Goal: Information Seeking & Learning: Learn about a topic

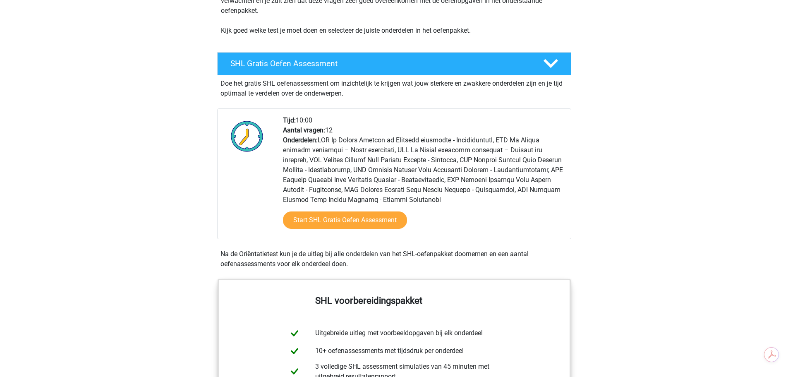
scroll to position [124, 0]
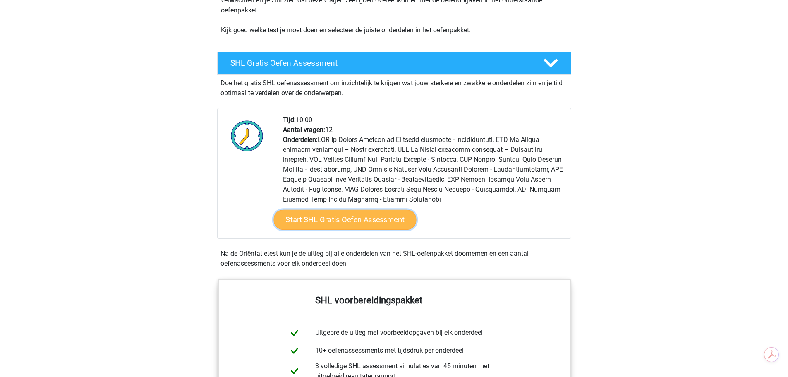
click at [376, 222] on link "Start SHL Gratis Oefen Assessment" at bounding box center [344, 220] width 143 height 20
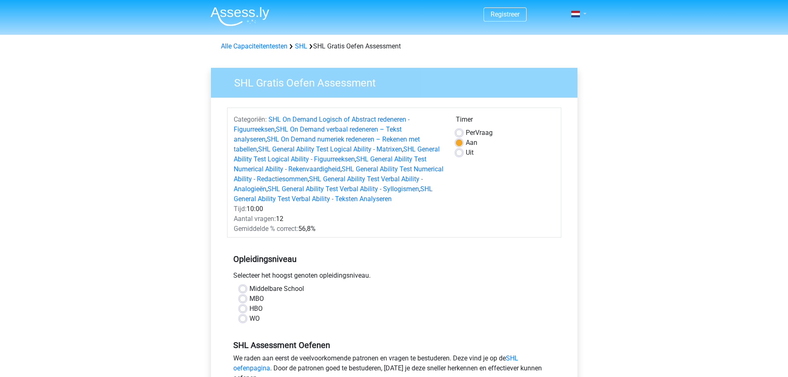
click at [570, 21] on nav "Registreer Login" at bounding box center [394, 14] width 380 height 27
click at [579, 14] on span at bounding box center [575, 14] width 9 height 7
click at [566, 85] on h3 "SHL Gratis Oefen Assessment" at bounding box center [397, 81] width 347 height 16
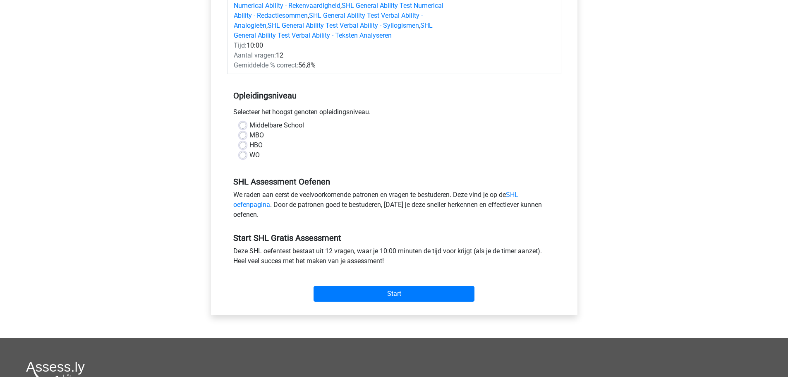
scroll to position [164, 0]
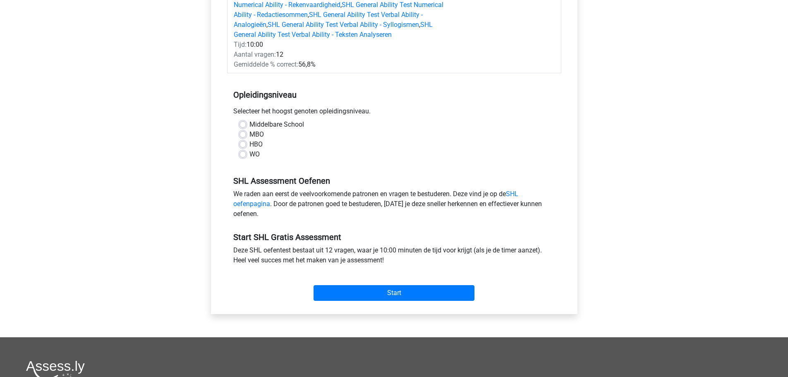
click at [241, 158] on div "WO" at bounding box center [393, 154] width 309 height 10
click at [249, 157] on label "WO" at bounding box center [254, 154] width 10 height 10
click at [241, 157] on input "WO" at bounding box center [242, 153] width 7 height 8
radio input "true"
click at [350, 294] on input "Start" at bounding box center [393, 293] width 161 height 16
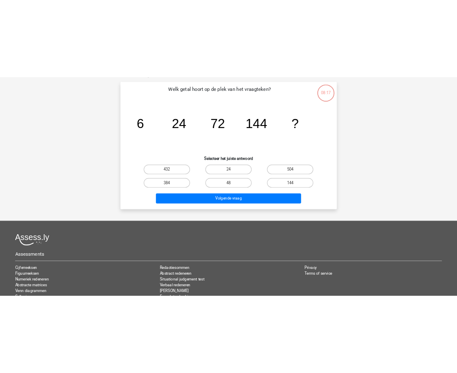
scroll to position [50, 0]
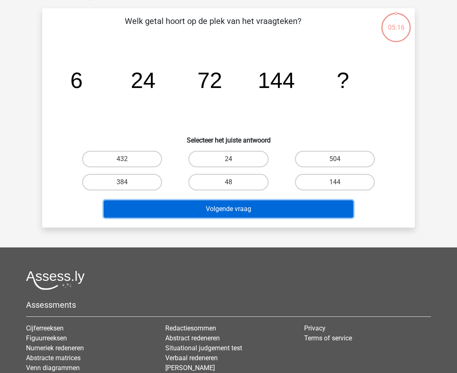
click at [259, 211] on button "Volgende vraag" at bounding box center [229, 209] width 250 height 17
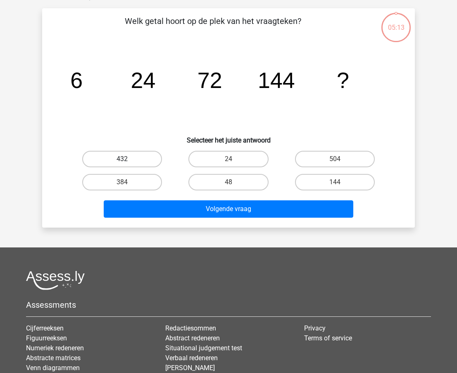
click at [131, 162] on label "432" at bounding box center [122, 159] width 80 height 17
click at [128, 162] on input "432" at bounding box center [124, 161] width 5 height 5
radio input "true"
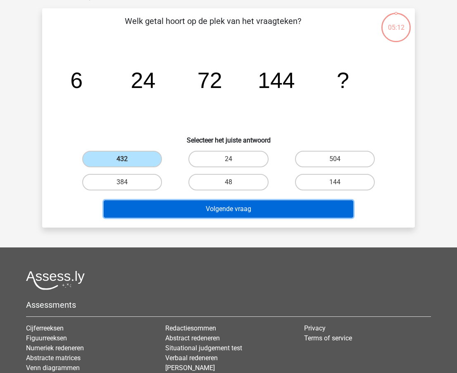
click at [243, 214] on button "Volgende vraag" at bounding box center [229, 209] width 250 height 17
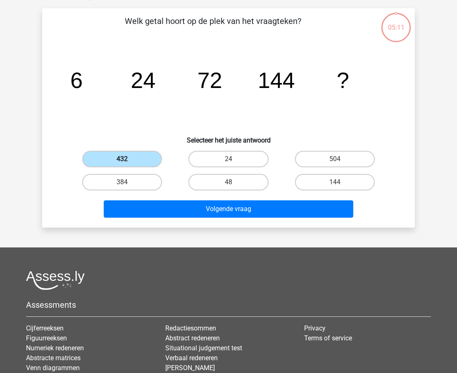
click at [115, 155] on label "432" at bounding box center [122, 159] width 80 height 17
click at [122, 159] on input "432" at bounding box center [124, 161] width 5 height 5
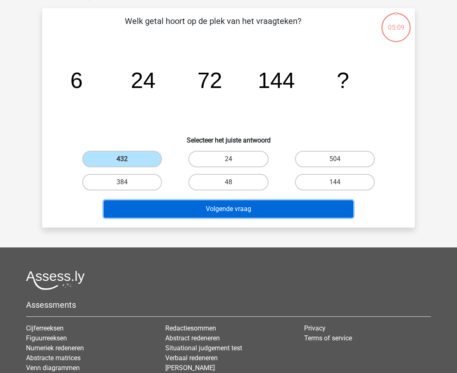
click at [205, 208] on button "Volgende vraag" at bounding box center [229, 209] width 250 height 17
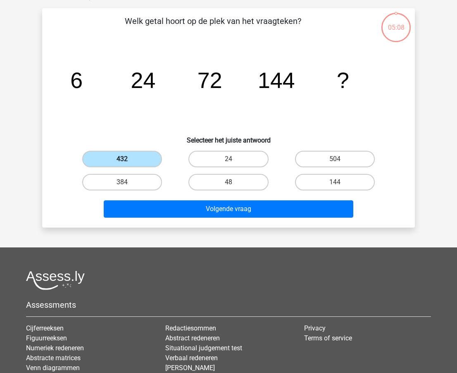
click at [137, 157] on label "432" at bounding box center [122, 159] width 80 height 17
click at [128, 159] on input "432" at bounding box center [124, 161] width 5 height 5
click at [137, 157] on label "432" at bounding box center [122, 159] width 80 height 17
click at [128, 159] on input "432" at bounding box center [124, 161] width 5 height 5
click at [335, 163] on input "504" at bounding box center [337, 161] width 5 height 5
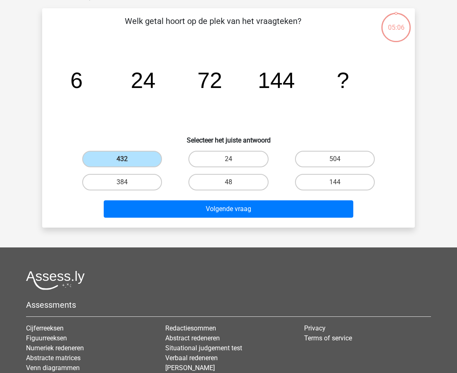
radio input "true"
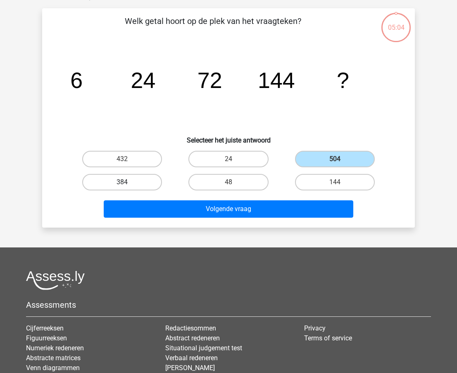
click at [139, 181] on label "384" at bounding box center [122, 182] width 80 height 17
click at [128, 182] on input "384" at bounding box center [124, 184] width 5 height 5
radio input "true"
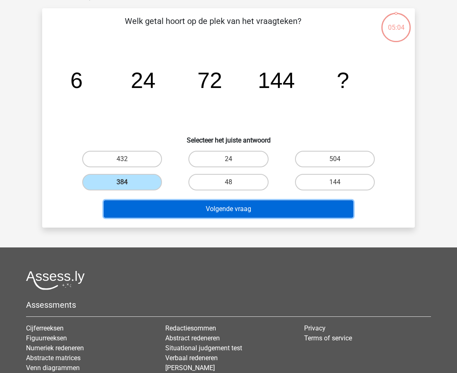
click at [230, 212] on button "Volgende vraag" at bounding box center [229, 209] width 250 height 17
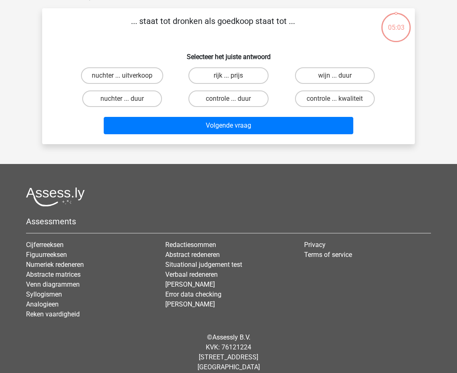
scroll to position [41, 0]
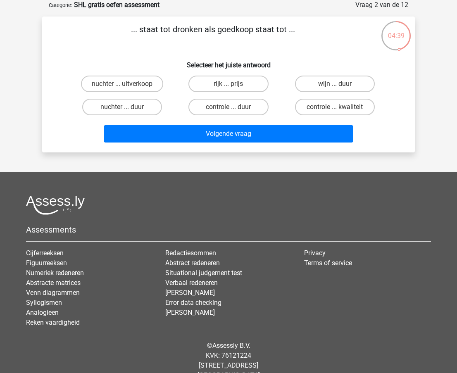
click at [126, 107] on input "nuchter ... duur" at bounding box center [124, 109] width 5 height 5
radio input "true"
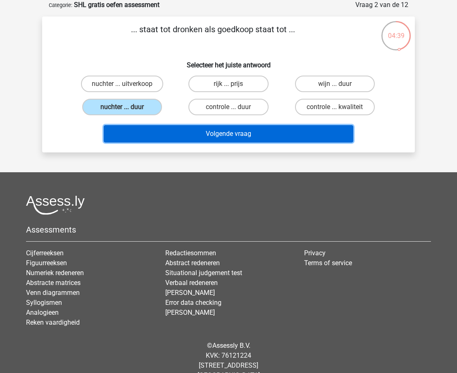
click at [243, 138] on button "Volgende vraag" at bounding box center [229, 133] width 250 height 17
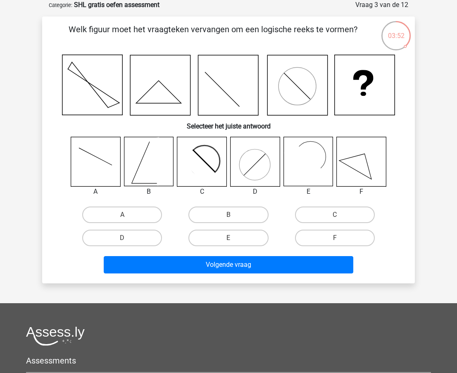
click at [373, 96] on icon at bounding box center [365, 85] width 60 height 60
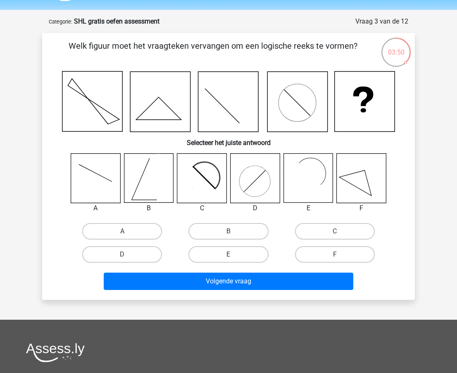
scroll to position [23, 0]
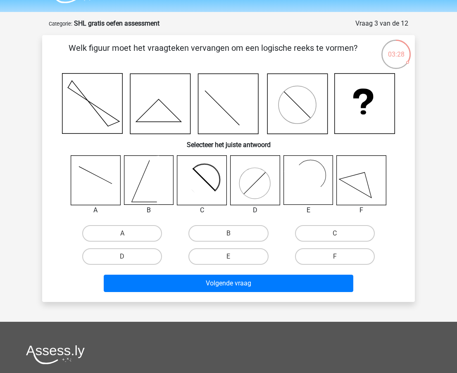
click at [209, 172] on icon at bounding box center [201, 180] width 49 height 49
click at [326, 233] on label "C" at bounding box center [335, 233] width 80 height 17
click at [335, 234] on input "C" at bounding box center [337, 236] width 5 height 5
radio input "true"
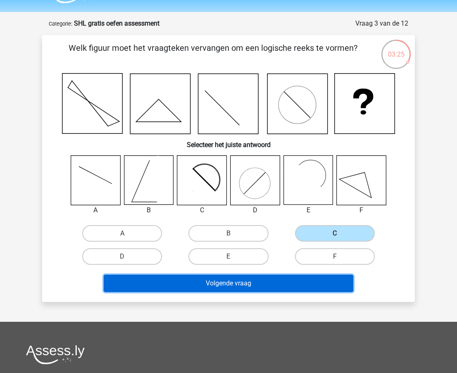
click at [239, 280] on button "Volgende vraag" at bounding box center [229, 283] width 250 height 17
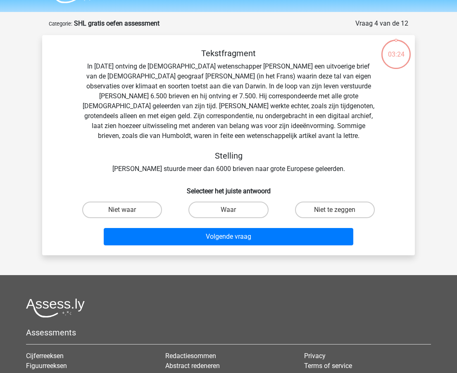
scroll to position [41, 0]
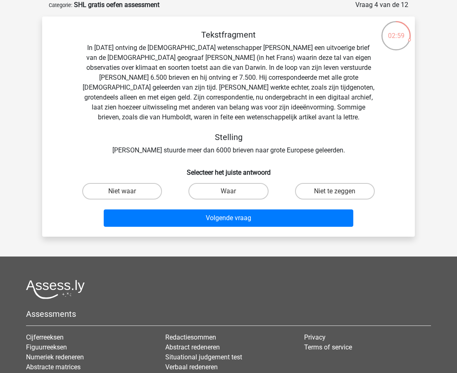
click at [229, 194] on input "Waar" at bounding box center [231, 193] width 5 height 5
radio input "true"
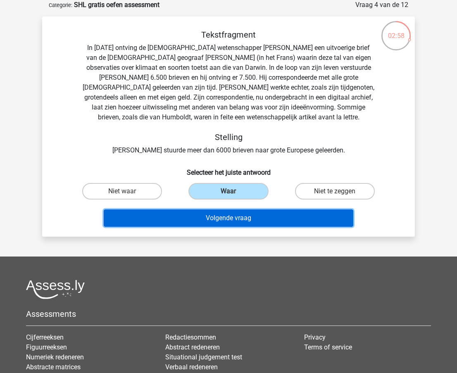
click at [243, 220] on button "Volgende vraag" at bounding box center [229, 218] width 250 height 17
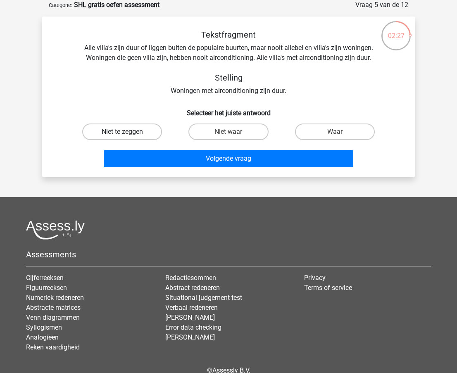
click at [147, 129] on label "Niet te zeggen" at bounding box center [122, 132] width 80 height 17
click at [128, 132] on input "Niet te zeggen" at bounding box center [124, 134] width 5 height 5
radio input "true"
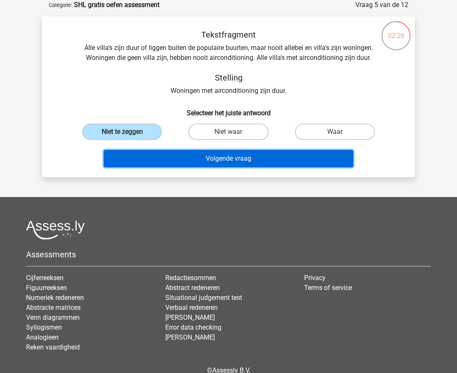
click at [225, 162] on button "Volgende vraag" at bounding box center [229, 158] width 250 height 17
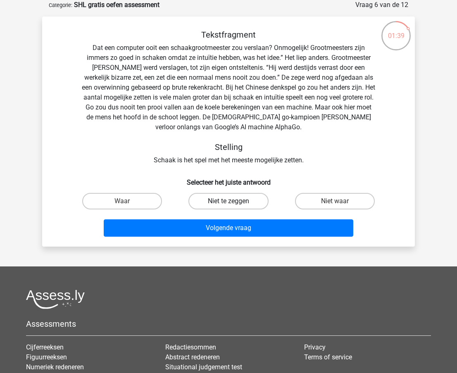
click at [238, 203] on label "Niet te zeggen" at bounding box center [229, 201] width 80 height 17
click at [234, 203] on input "Niet te zeggen" at bounding box center [231, 203] width 5 height 5
radio input "true"
click at [238, 203] on label "Niet te zeggen" at bounding box center [229, 201] width 80 height 17
click at [234, 203] on input "Niet te zeggen" at bounding box center [231, 203] width 5 height 5
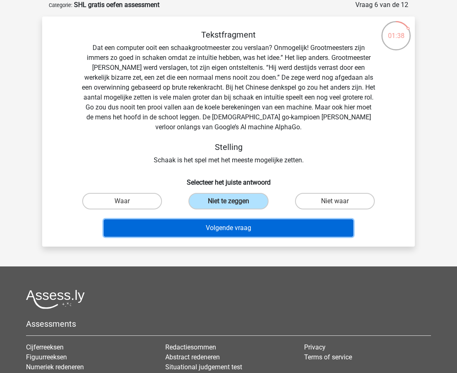
click at [246, 226] on button "Volgende vraag" at bounding box center [229, 228] width 250 height 17
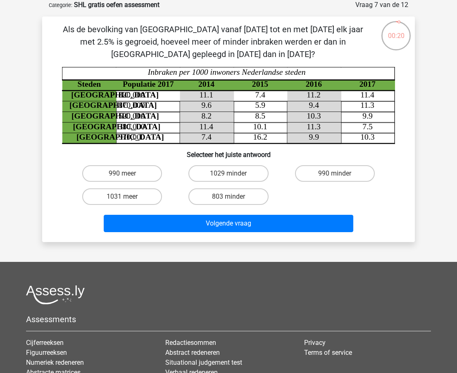
click at [356, 127] on icon "Steden Populatie 2017 2014 2015 2016 2017 Rotterdam 820,000 11.1 7.4 11.2 11.4 …" at bounding box center [228, 105] width 333 height 77
click at [335, 173] on label "990 minder" at bounding box center [335, 173] width 80 height 17
click at [335, 174] on input "990 minder" at bounding box center [337, 176] width 5 height 5
radio input "true"
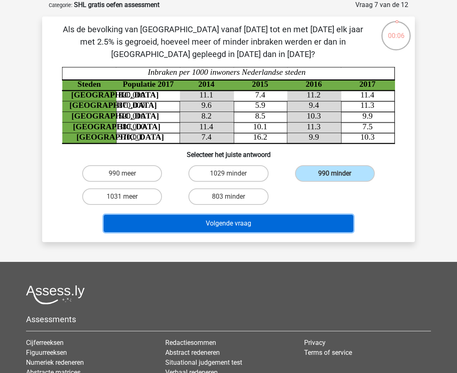
click at [266, 224] on button "Volgende vraag" at bounding box center [229, 223] width 250 height 17
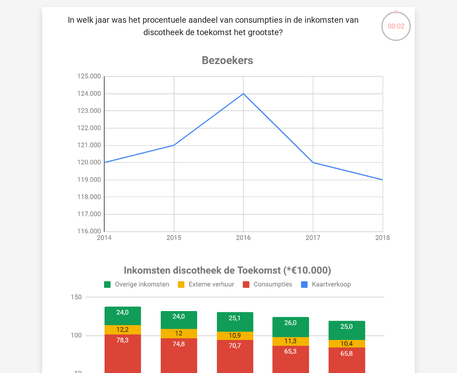
scroll to position [51, 0]
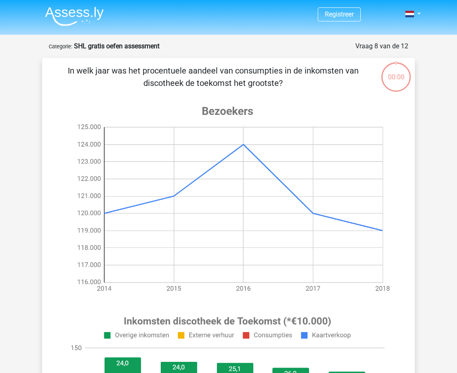
scroll to position [51, 0]
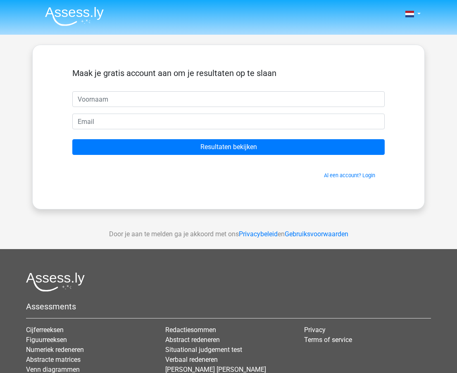
click at [135, 98] on input "text" at bounding box center [228, 99] width 313 height 16
type input "g"
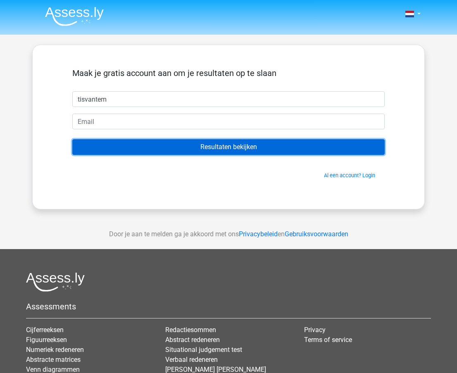
click at [194, 148] on input "Resultaten bekijken" at bounding box center [228, 147] width 313 height 16
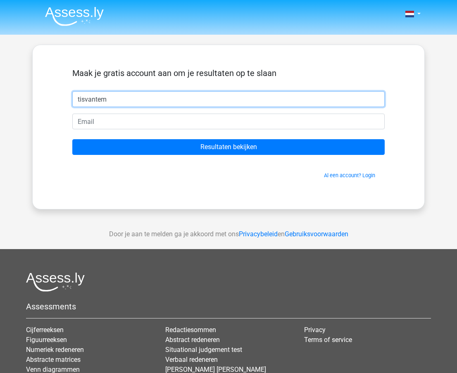
click at [115, 98] on input "tisvantem" at bounding box center [228, 99] width 313 height 16
type input "[EMAIL_ADDRESS][DOMAIN_NAME]"
drag, startPoint x: 166, startPoint y: 100, endPoint x: 31, endPoint y: 99, distance: 134.8
click at [31, 99] on div "Nederlands English" at bounding box center [228, 234] width 457 height 468
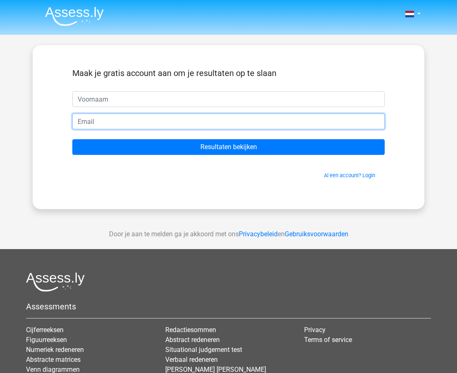
click at [108, 124] on input "email" at bounding box center [228, 122] width 313 height 16
paste input "[EMAIL_ADDRESS][DOMAIN_NAME]"
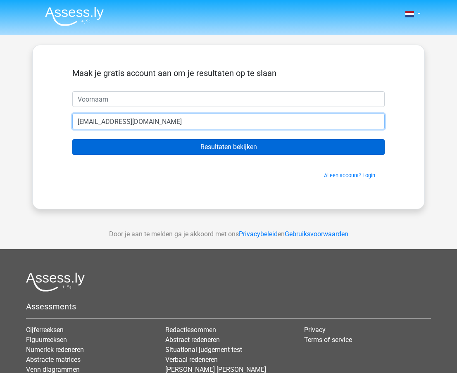
type input "[EMAIL_ADDRESS][DOMAIN_NAME]"
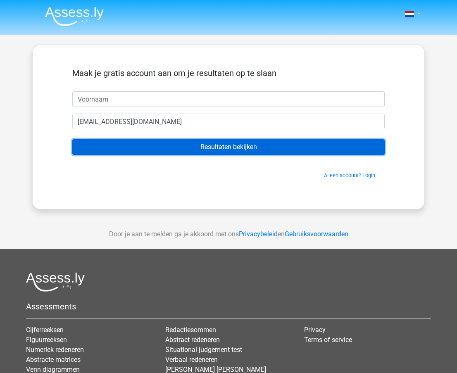
click at [200, 148] on input "Resultaten bekijken" at bounding box center [228, 147] width 313 height 16
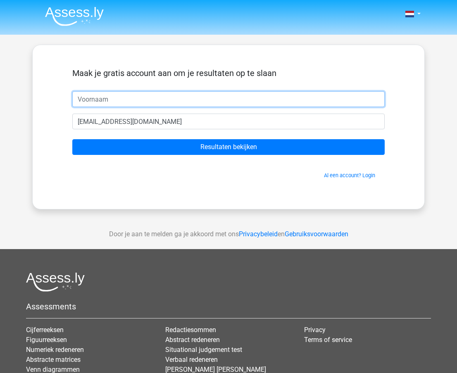
click at [151, 94] on input "text" at bounding box center [228, 99] width 313 height 16
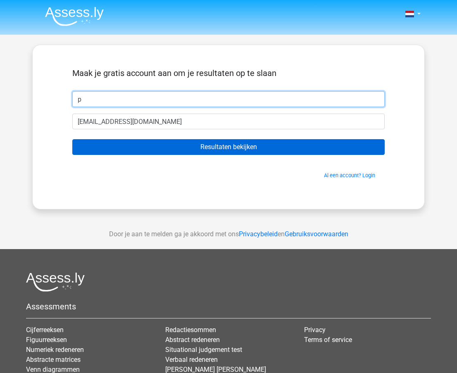
type input "p"
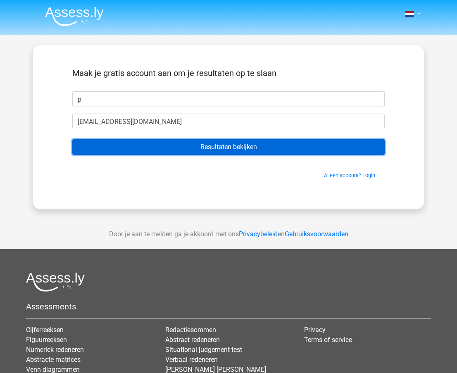
click at [231, 150] on input "Resultaten bekijken" at bounding box center [228, 147] width 313 height 16
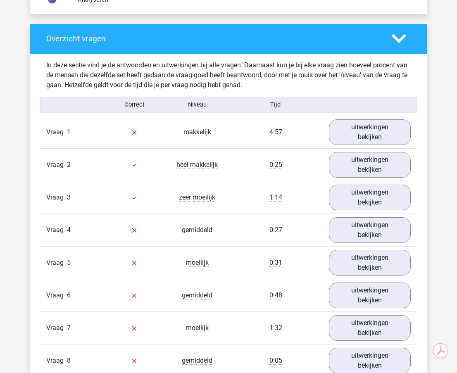
scroll to position [1110, 0]
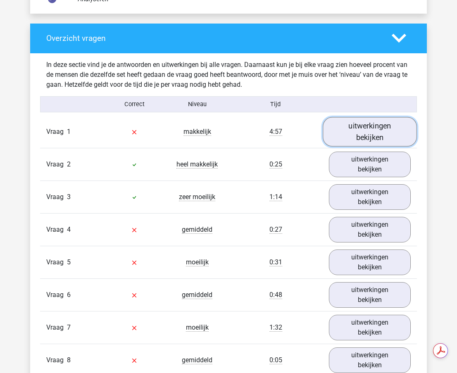
click at [376, 129] on link "uitwerkingen bekijken" at bounding box center [370, 131] width 94 height 29
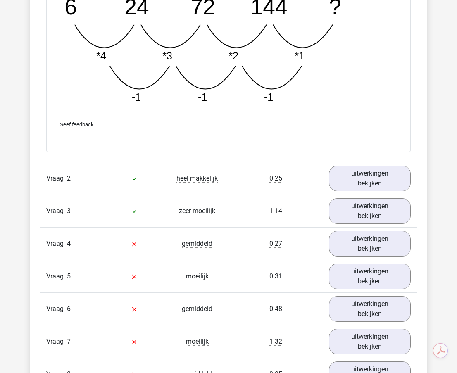
scroll to position [1513, 0]
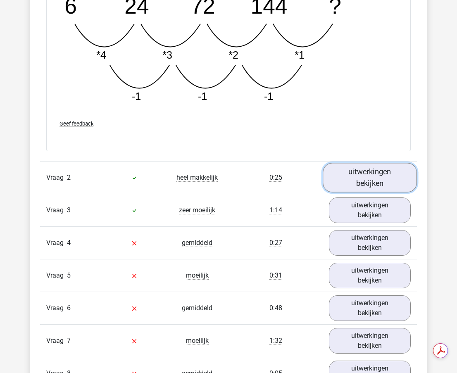
click at [371, 163] on link "uitwerkingen bekijken" at bounding box center [370, 177] width 94 height 29
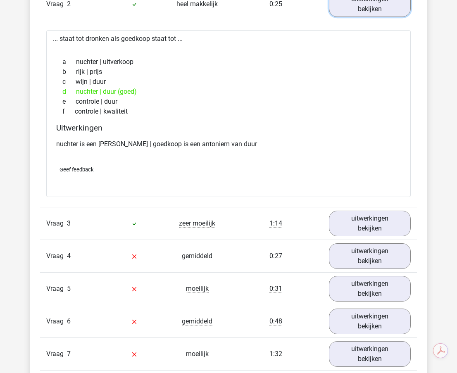
scroll to position [1687, 0]
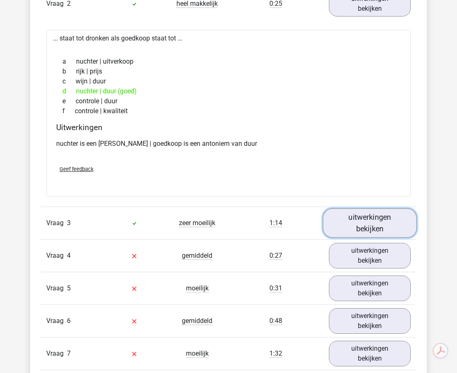
click at [370, 212] on link "uitwerkingen bekijken" at bounding box center [370, 223] width 94 height 29
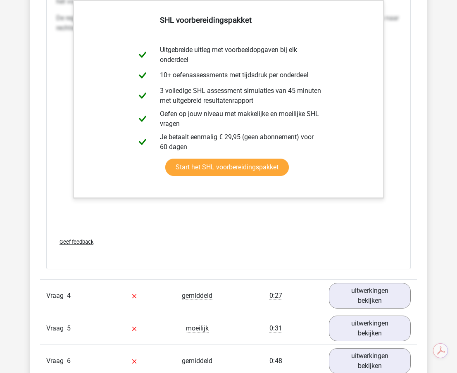
scroll to position [2325, 0]
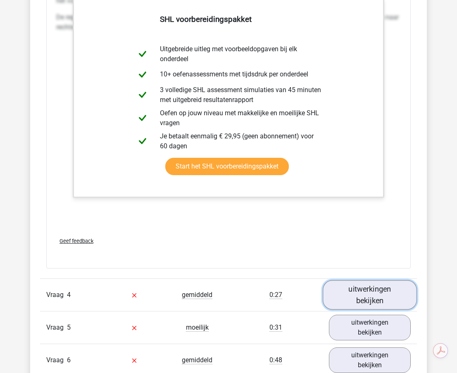
click at [359, 288] on link "uitwerkingen bekijken" at bounding box center [370, 295] width 94 height 29
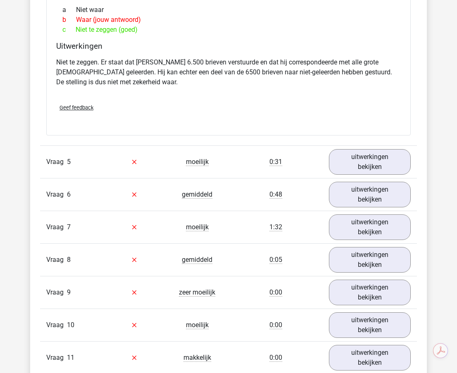
scroll to position [2775, 0]
click at [358, 153] on link "uitwerkingen bekijken" at bounding box center [370, 161] width 94 height 29
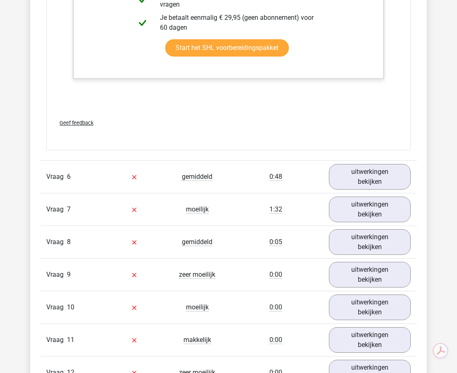
scroll to position [3231, 0]
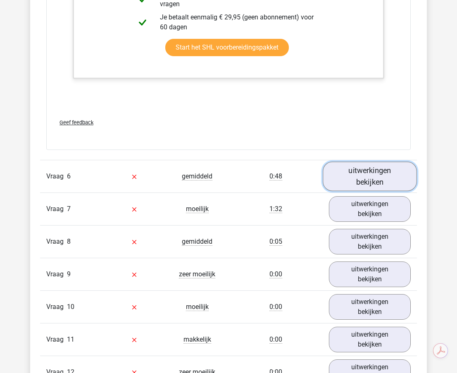
click at [358, 166] on link "uitwerkingen bekijken" at bounding box center [370, 176] width 94 height 29
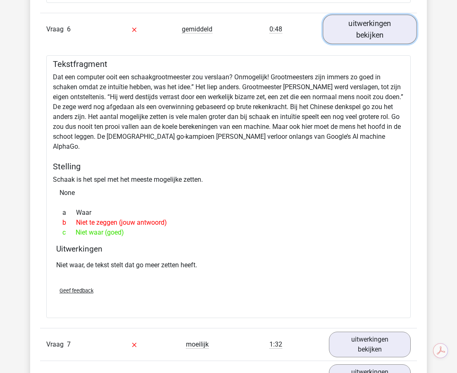
scroll to position [3375, 0]
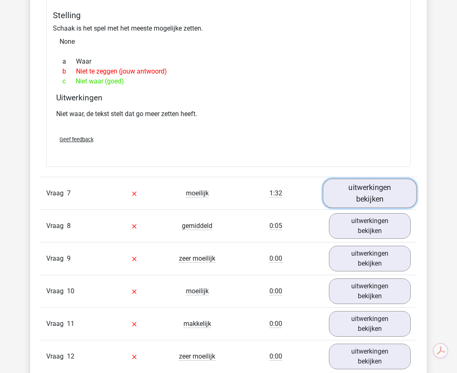
click at [358, 179] on link "uitwerkingen bekijken" at bounding box center [370, 193] width 94 height 29
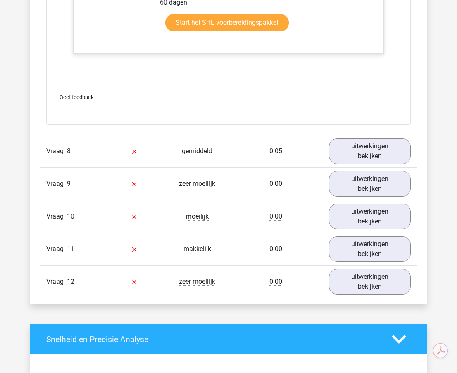
scroll to position [4097, 0]
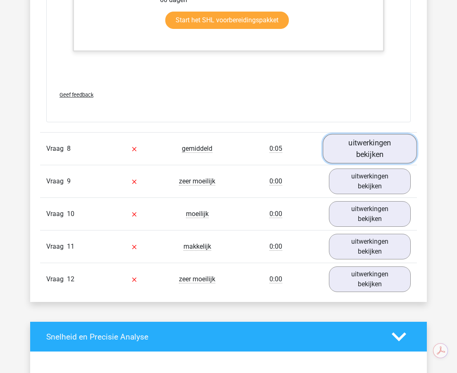
click at [363, 134] on link "uitwerkingen bekijken" at bounding box center [370, 148] width 94 height 29
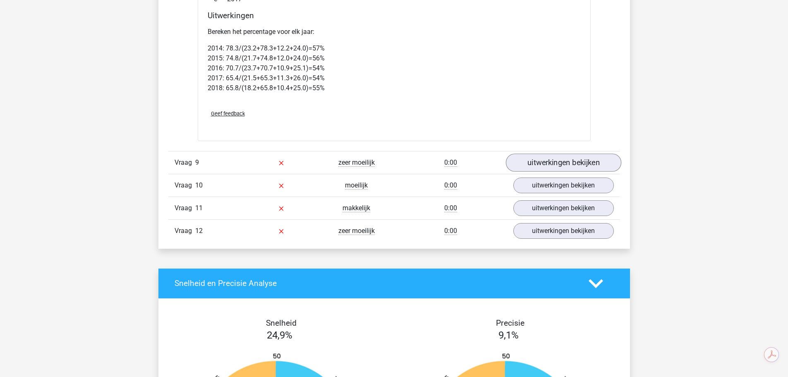
scroll to position [4668, 0]
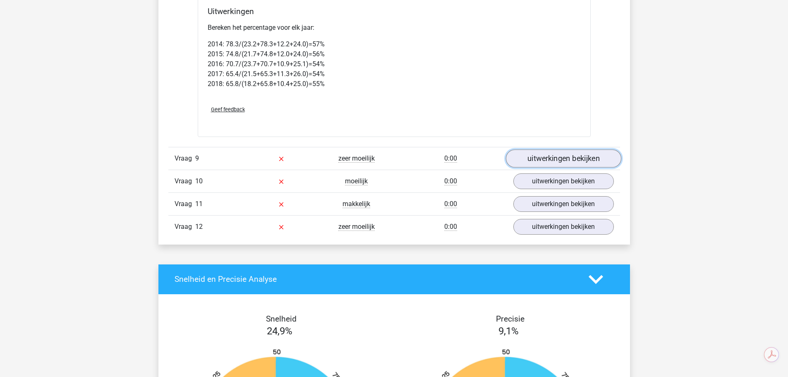
click at [457, 155] on link "uitwerkingen bekijken" at bounding box center [562, 158] width 115 height 18
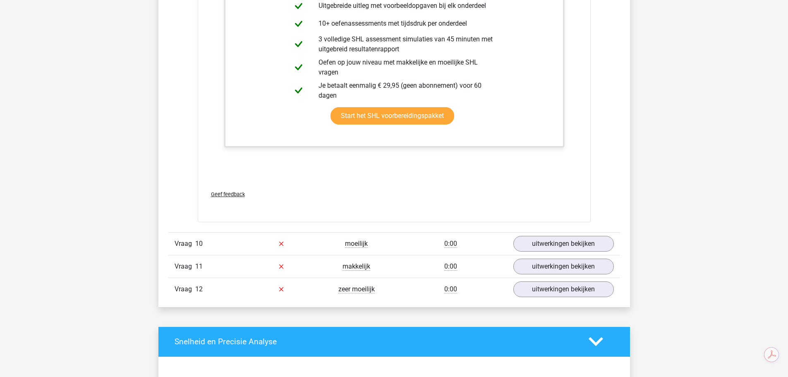
scroll to position [5439, 0]
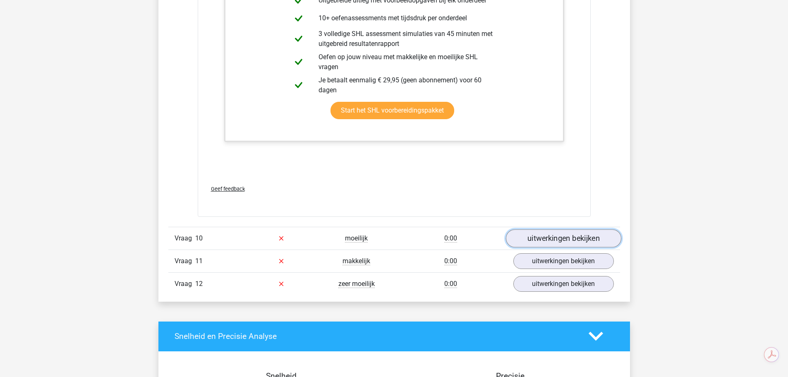
click at [457, 229] on link "uitwerkingen bekijken" at bounding box center [562, 238] width 115 height 18
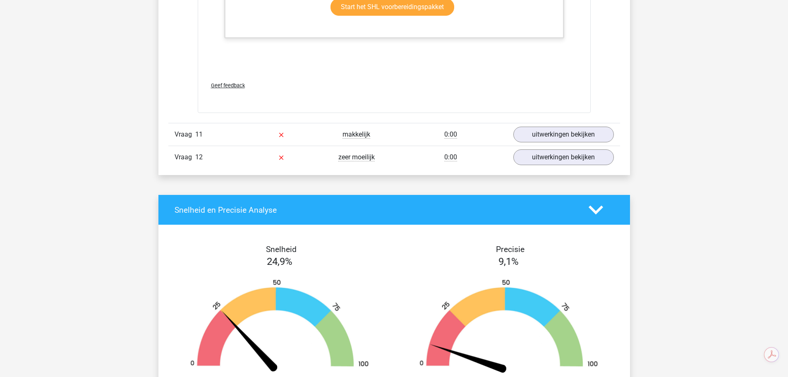
scroll to position [6167, 0]
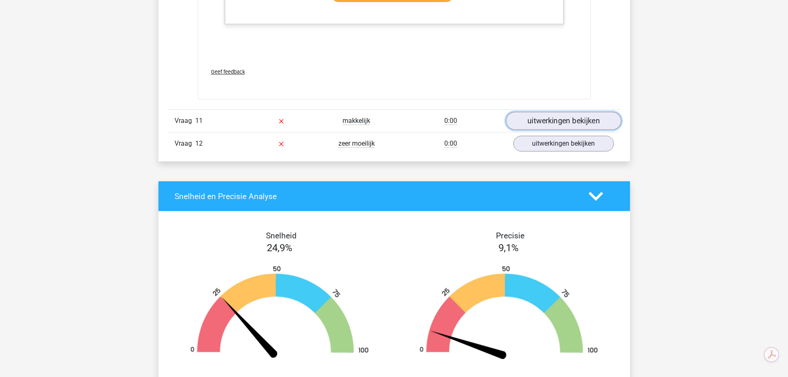
click at [457, 112] on link "uitwerkingen bekijken" at bounding box center [562, 121] width 115 height 18
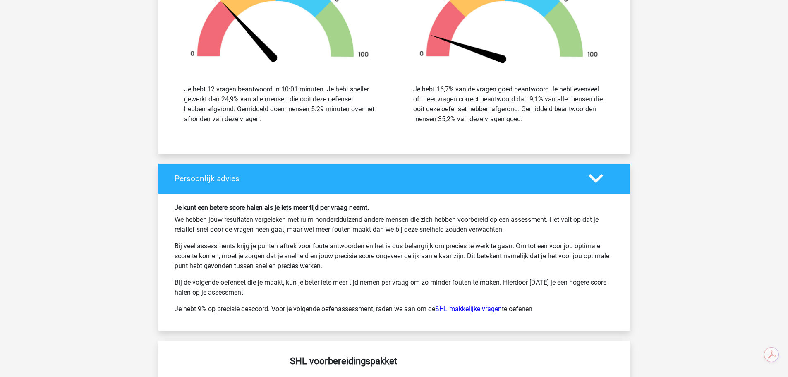
scroll to position [7111, 0]
